Goal: Transaction & Acquisition: Purchase product/service

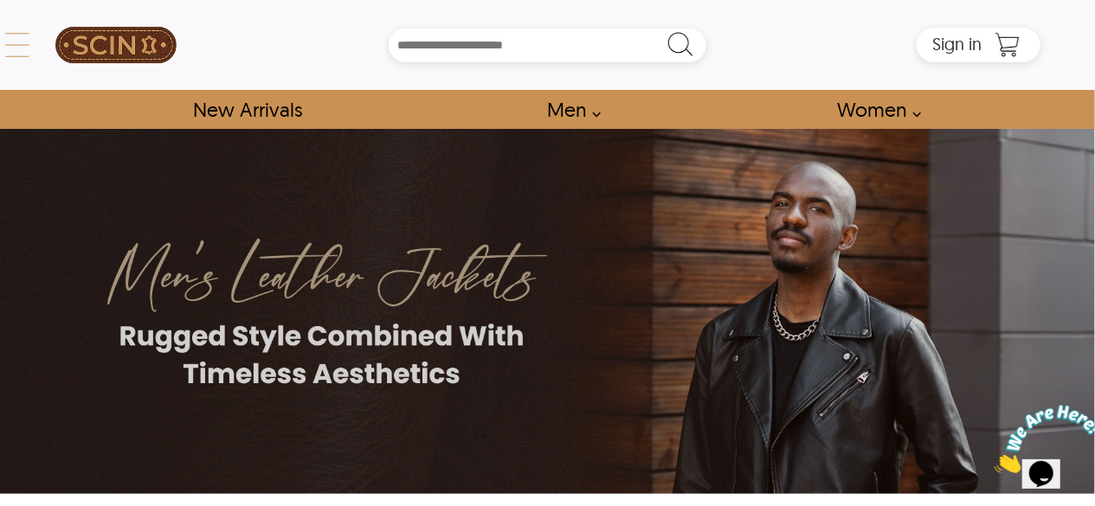
click at [55, 61] on div "← Menu New Arrivals Men Leather Jackets Aviator Leather Jackets Bomber Leather …" at bounding box center [548, 45] width 986 height 90
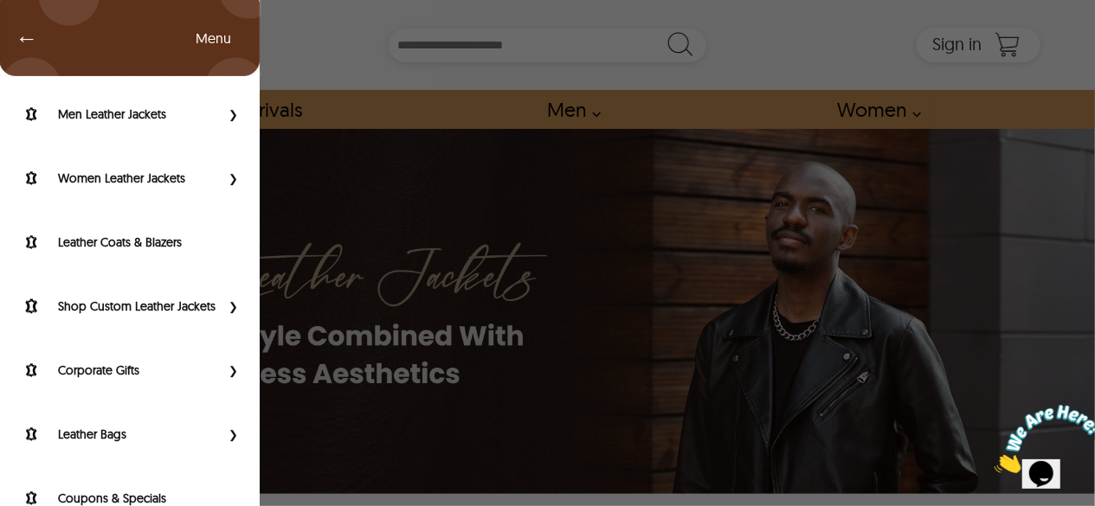
scroll to position [111, 0]
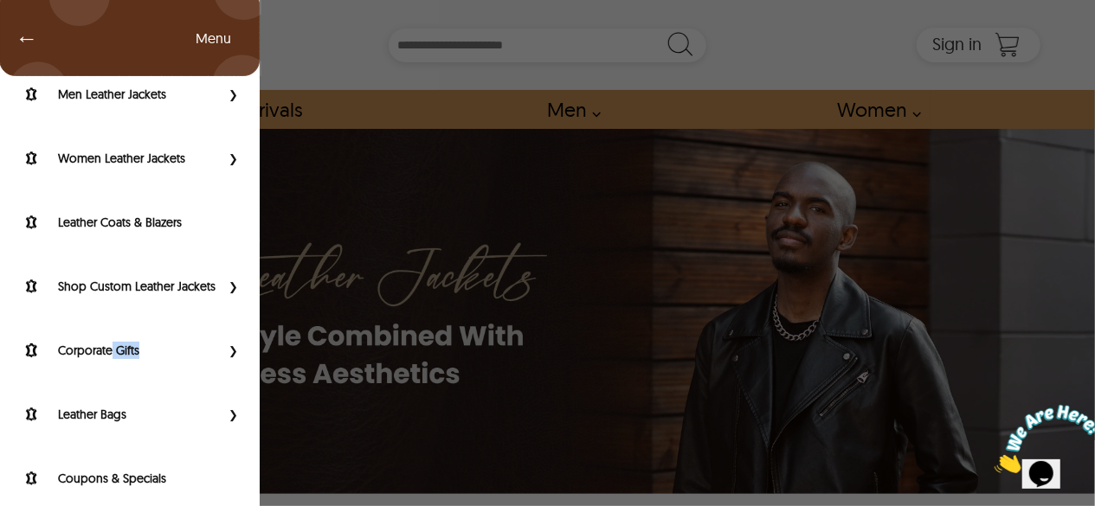
drag, startPoint x: 178, startPoint y: 352, endPoint x: 109, endPoint y: 351, distance: 69.2
click at [109, 351] on div "Corporate Gifts" at bounding box center [130, 355] width 260 height 64
click at [75, 375] on div "Corporate Gifts" at bounding box center [130, 355] width 260 height 64
click at [80, 359] on label "Corporate Gifts" at bounding box center [139, 350] width 162 height 17
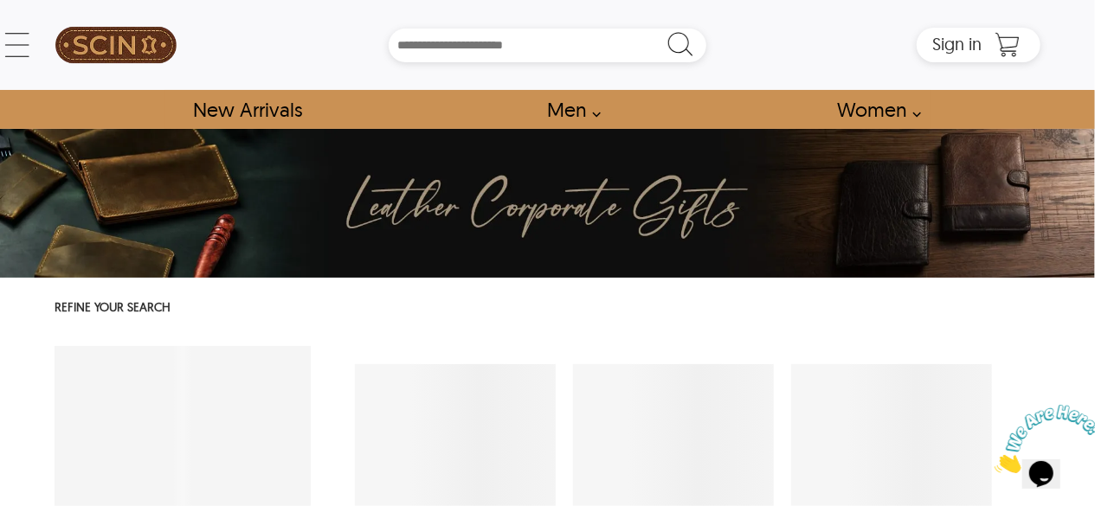
select select "********"
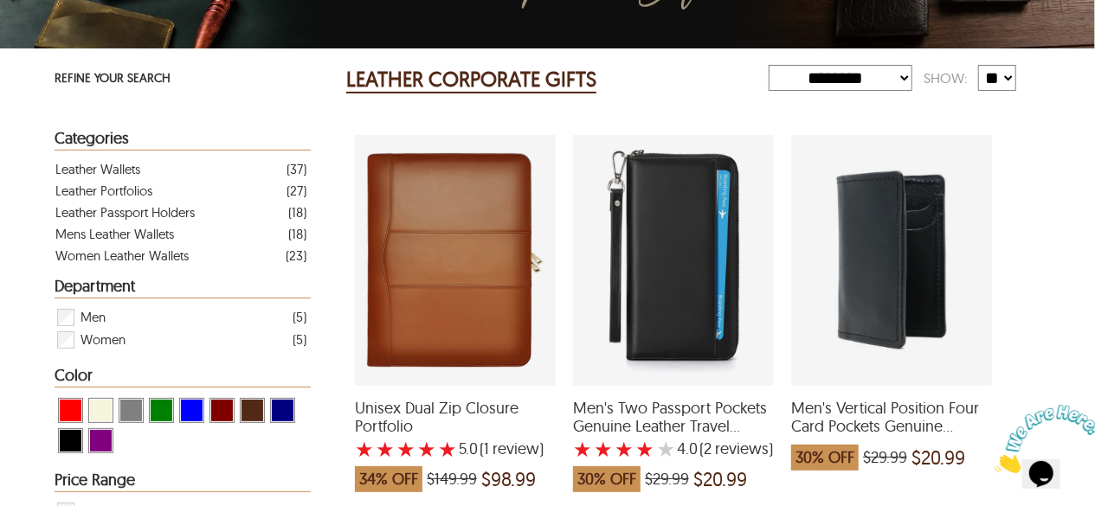
scroll to position [230, 0]
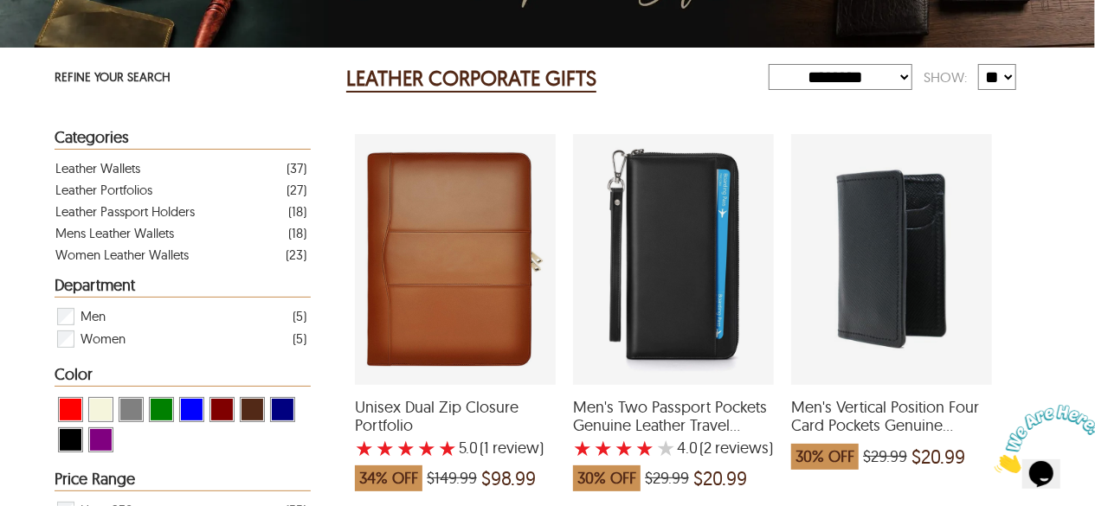
click at [457, 330] on div "Unisex Dual Zip Closure Portfolio with a 5 Star Rating 1 Product Review which w…" at bounding box center [455, 259] width 201 height 251
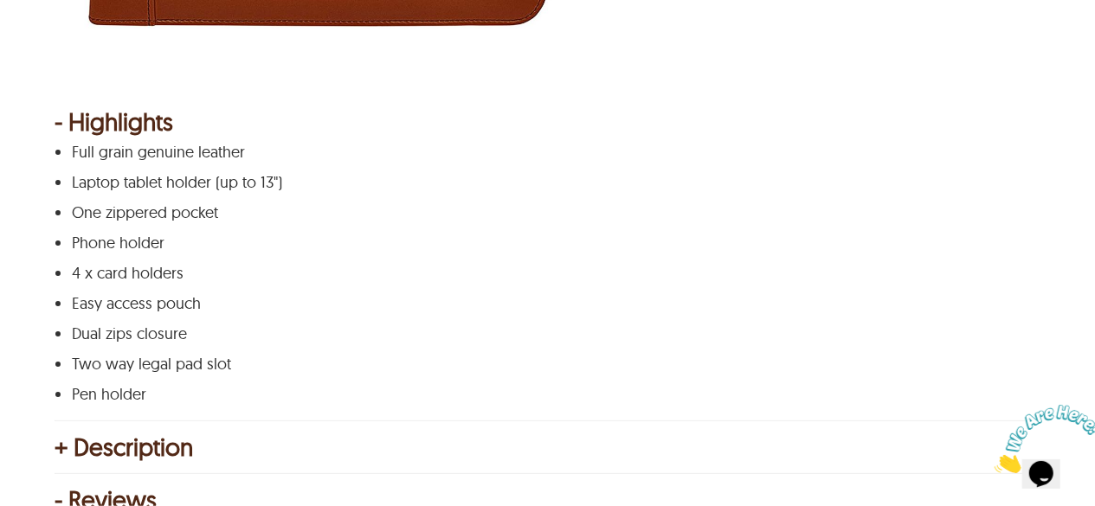
scroll to position [772, 0]
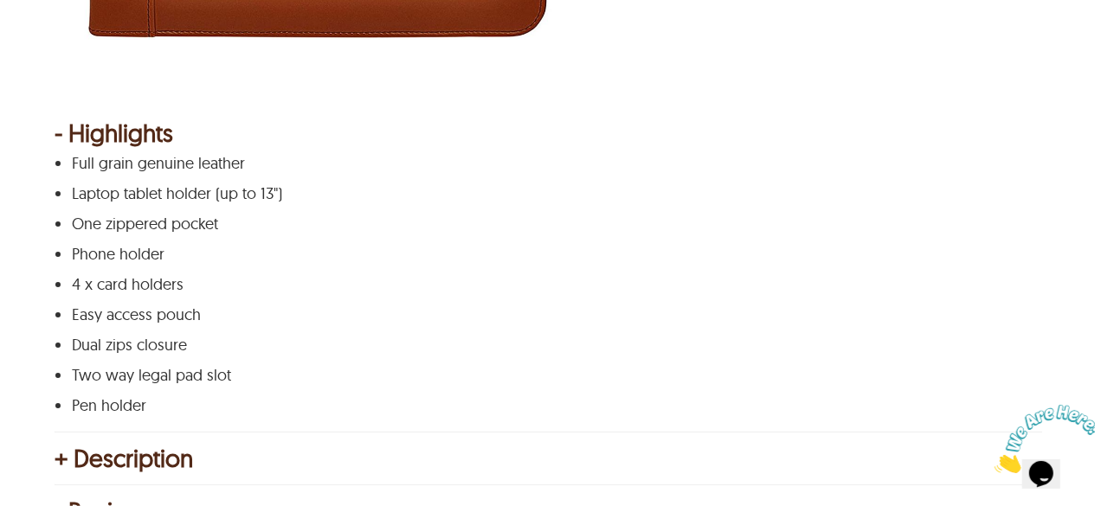
select select "********"
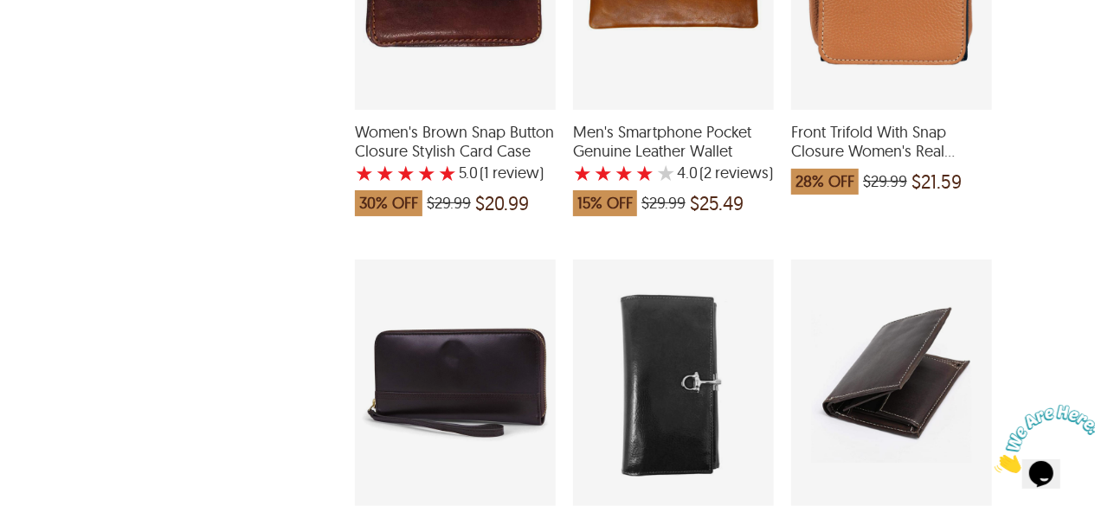
scroll to position [1529, 0]
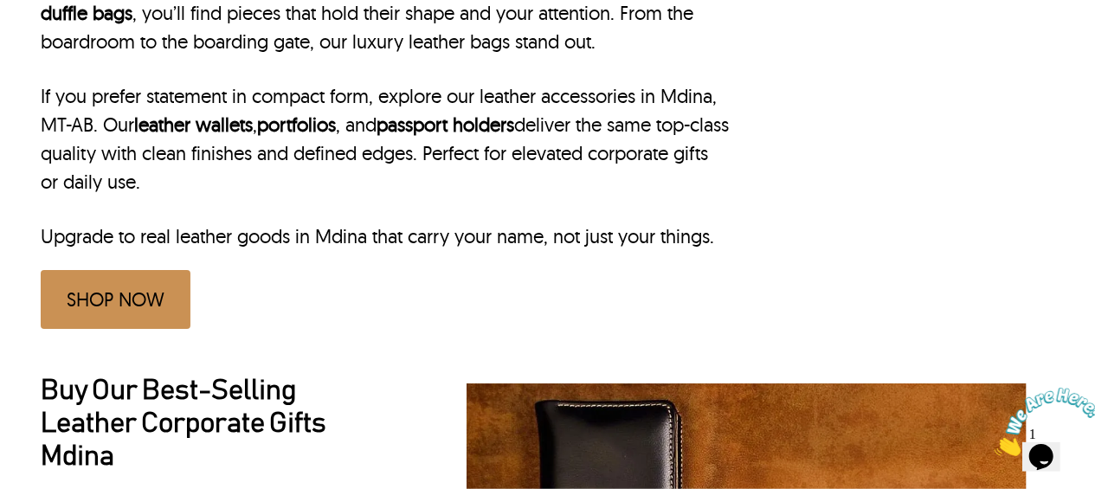
scroll to position [802, 14]
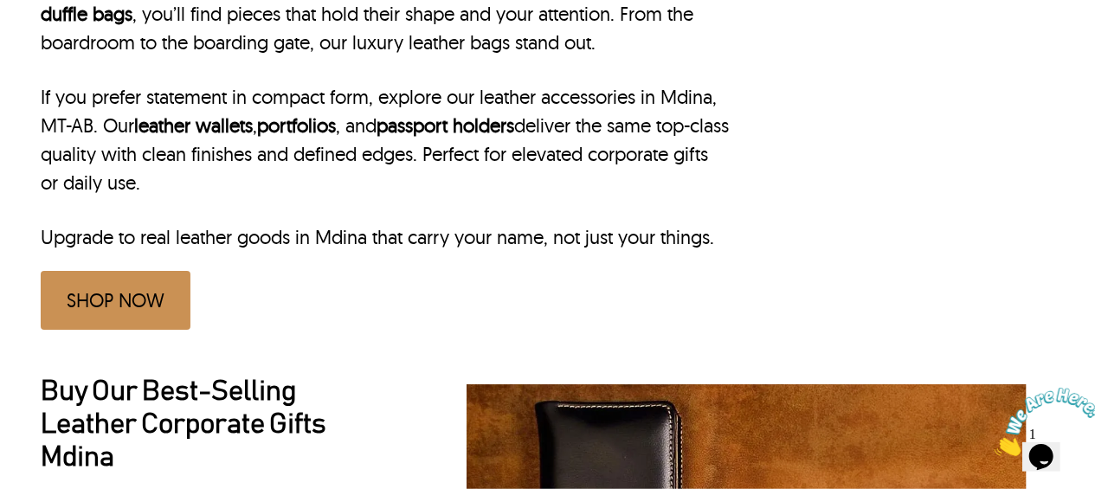
click at [138, 271] on link "SHOP NOW" at bounding box center [116, 300] width 150 height 59
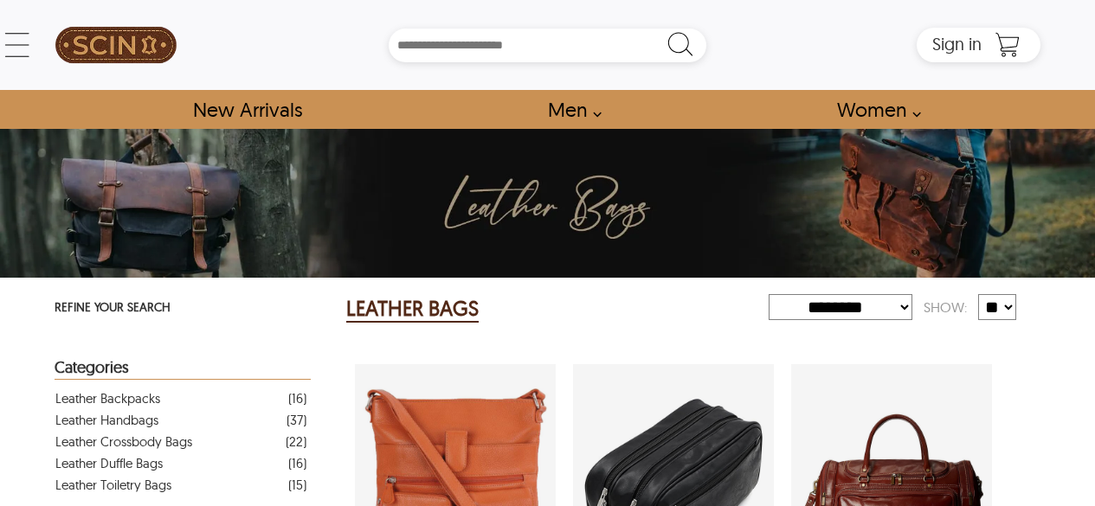
select select "********"
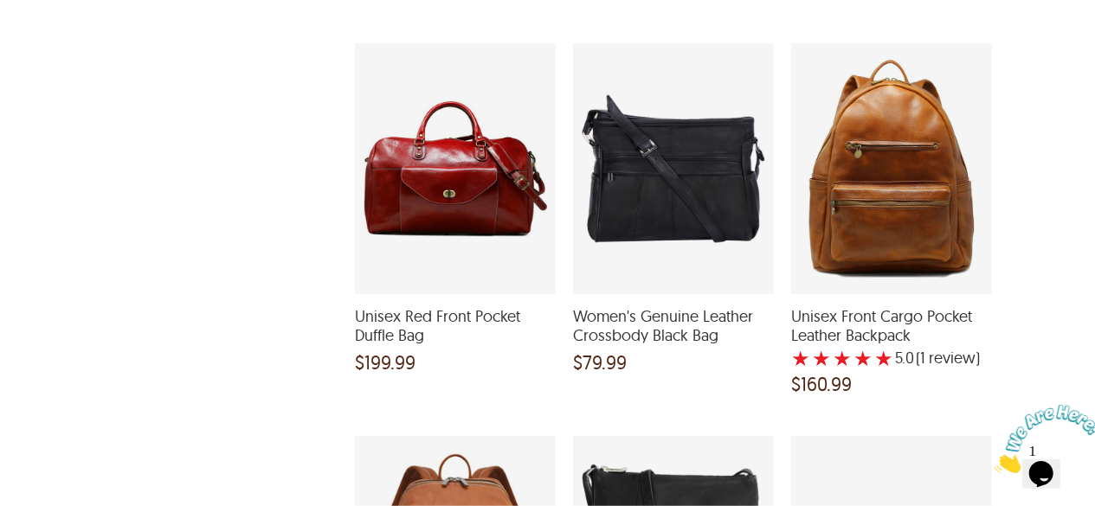
scroll to position [1872, 0]
